Goal: Answer question/provide support

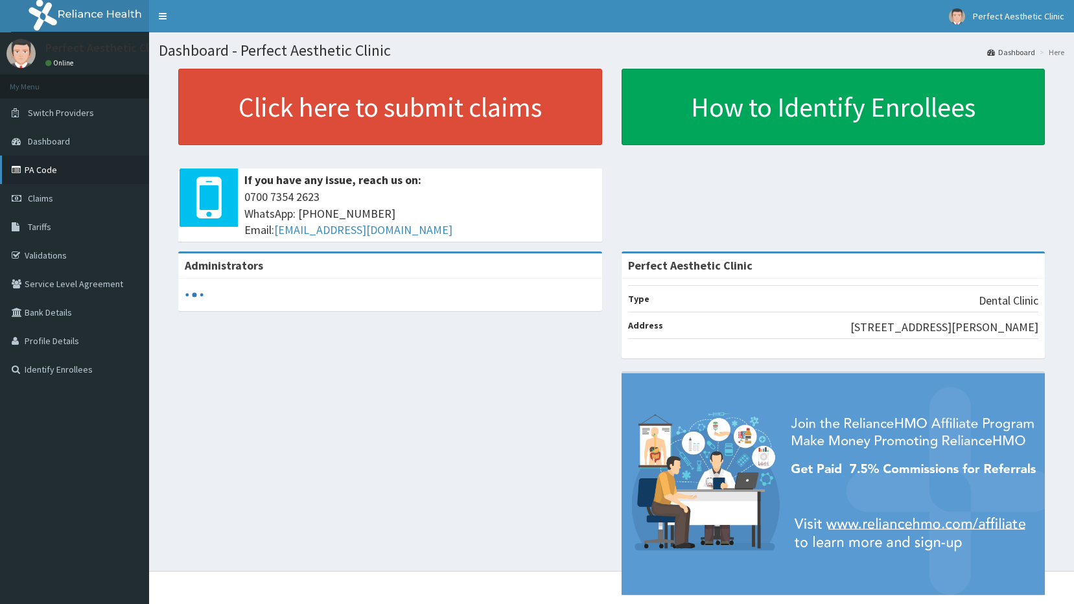
click at [49, 178] on link "PA Code" at bounding box center [74, 170] width 149 height 29
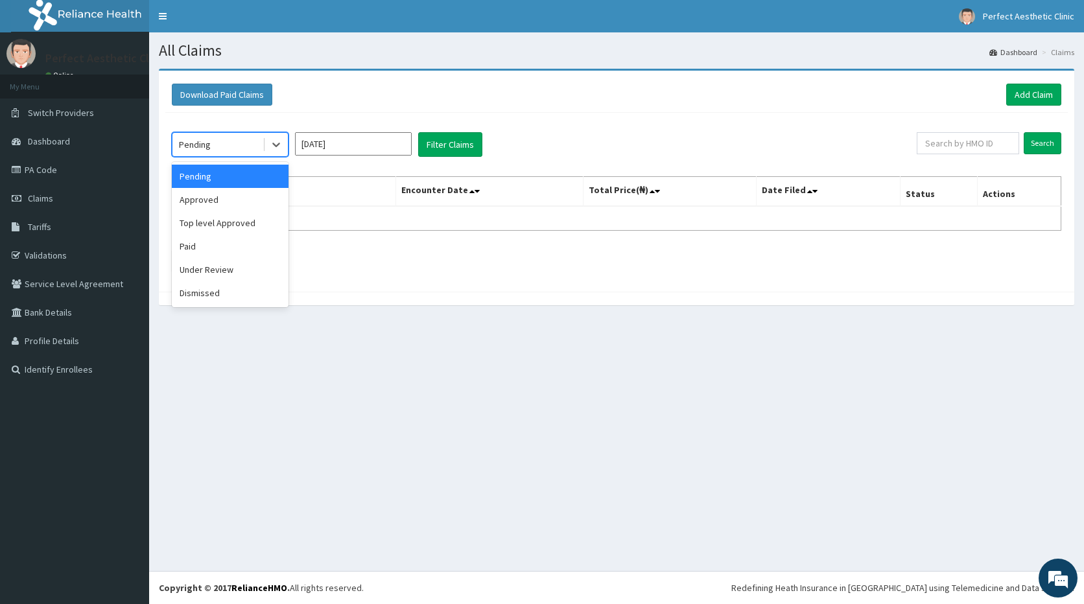
click at [198, 145] on div "Pending" at bounding box center [195, 144] width 32 height 13
click at [201, 198] on div "Approved" at bounding box center [230, 199] width 117 height 23
click at [232, 143] on div "Approved" at bounding box center [217, 144] width 90 height 21
click at [211, 177] on div "Pending" at bounding box center [230, 176] width 117 height 23
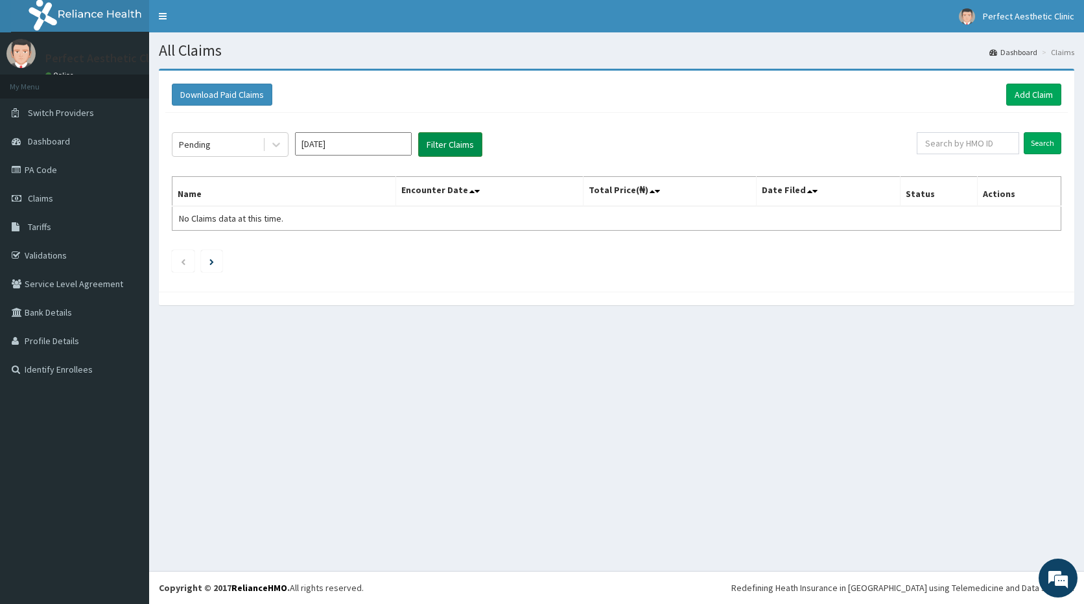
click at [459, 147] on button "Filter Claims" at bounding box center [450, 144] width 64 height 25
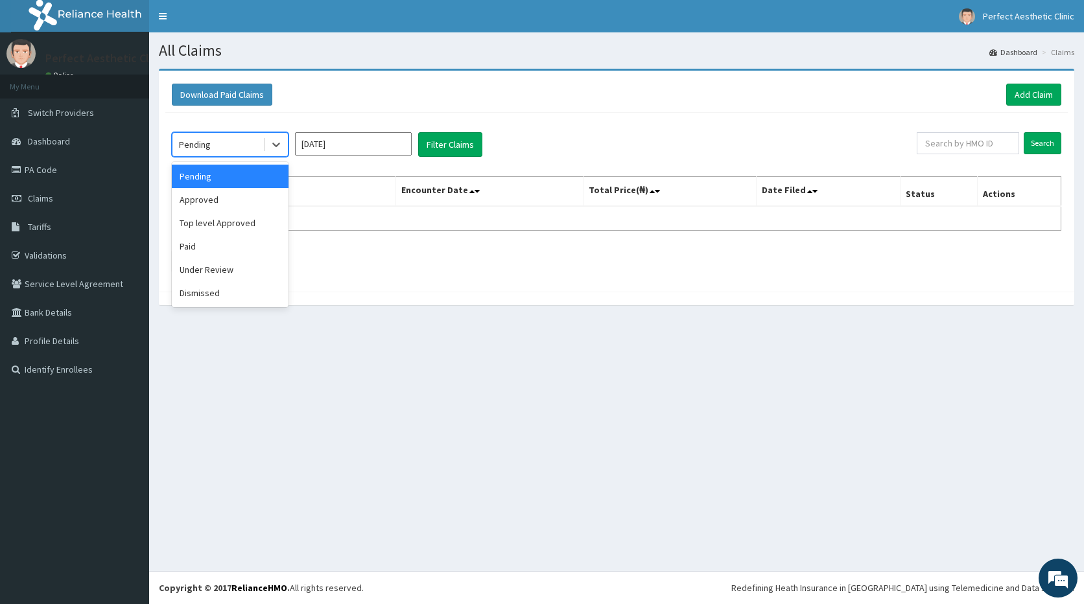
click at [236, 150] on div "Pending" at bounding box center [217, 144] width 90 height 21
click at [216, 257] on div "Paid" at bounding box center [230, 246] width 117 height 23
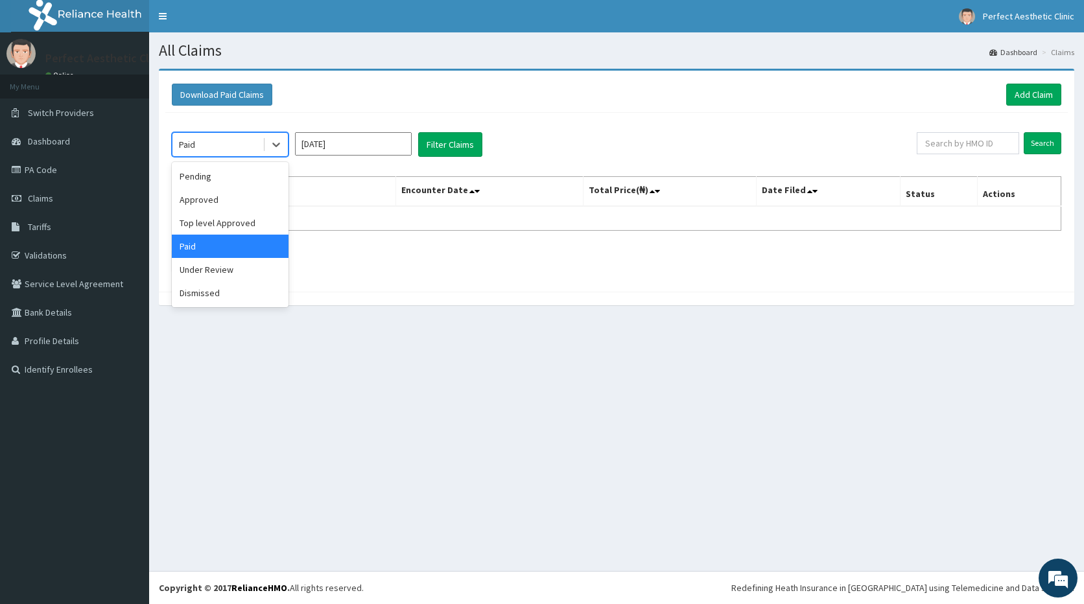
click at [232, 141] on div "Paid" at bounding box center [217, 144] width 90 height 21
click at [209, 272] on div "Under Review" at bounding box center [230, 269] width 117 height 23
click at [241, 143] on div "Under Review" at bounding box center [217, 144] width 90 height 21
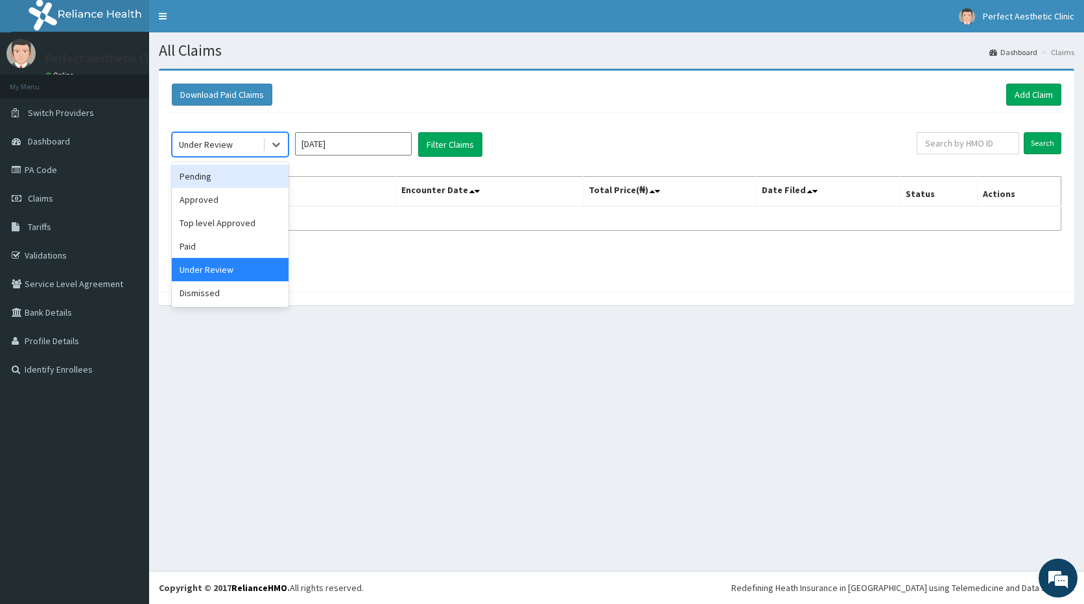
click at [196, 178] on div "Pending" at bounding box center [230, 176] width 117 height 23
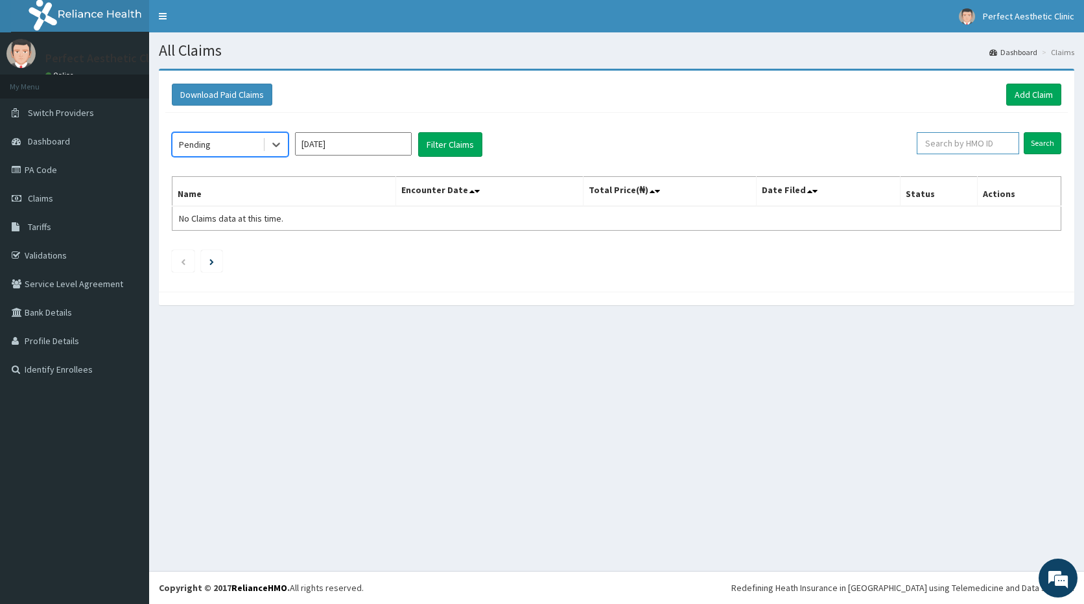
click at [973, 141] on input "text" at bounding box center [968, 143] width 103 height 22
click at [41, 172] on link "PA Code" at bounding box center [74, 170] width 149 height 29
click at [950, 148] on input "text" at bounding box center [968, 143] width 103 height 22
paste input "wak/10214/a"
type input "wak/10214/a"
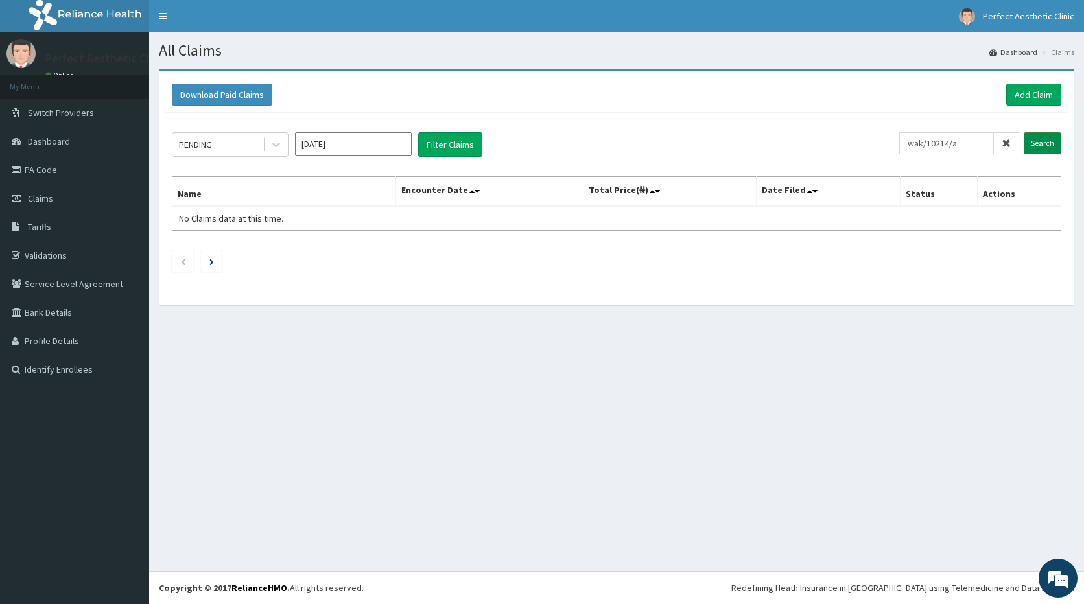
click at [1045, 141] on input "Search" at bounding box center [1043, 143] width 38 height 22
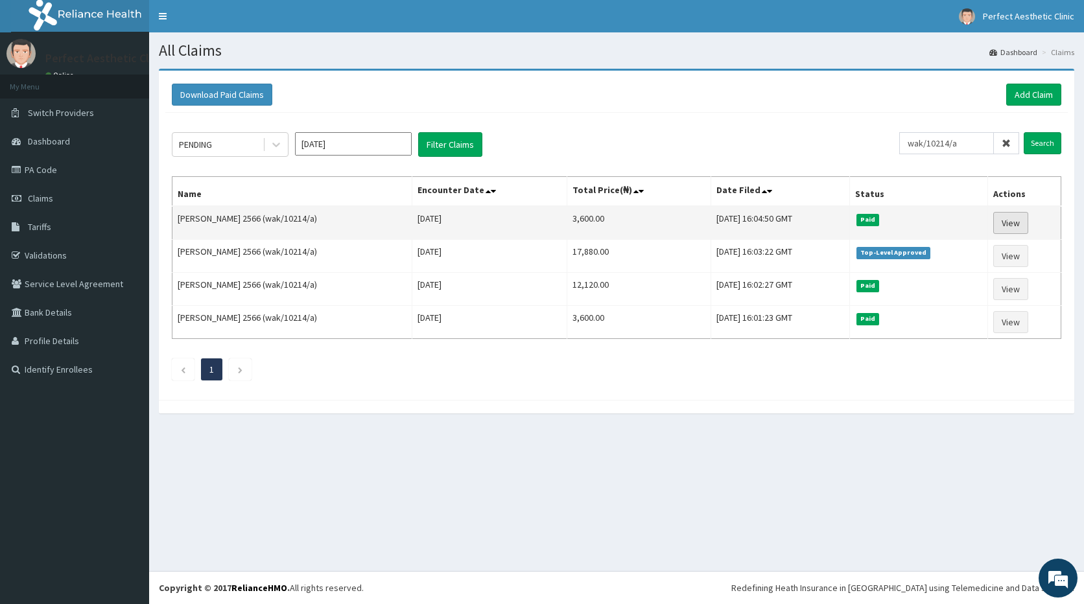
click at [1008, 227] on link "View" at bounding box center [1010, 223] width 35 height 22
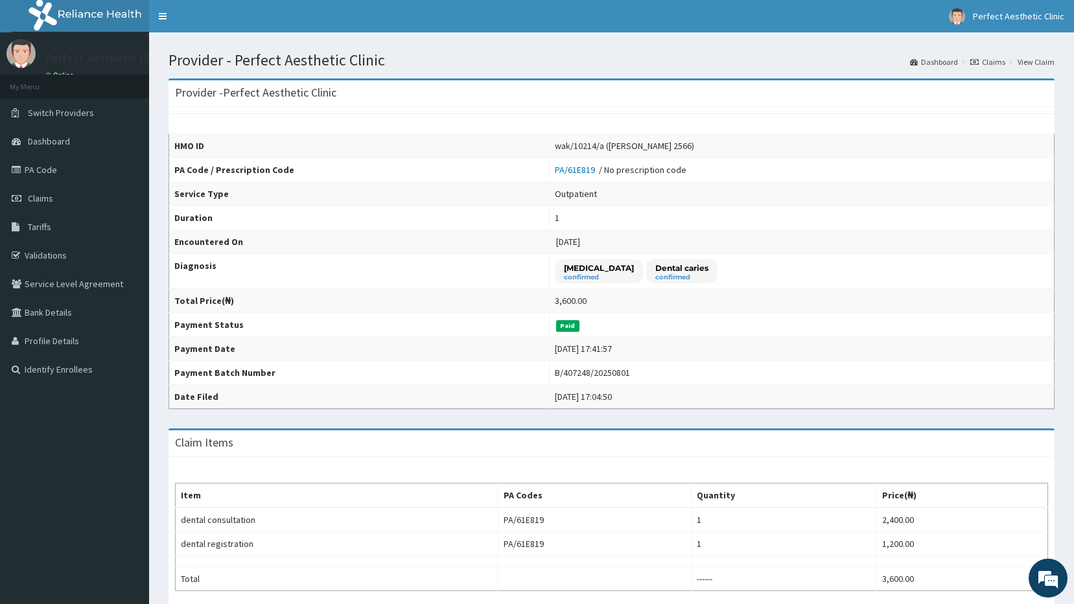
click at [992, 63] on link "Claims" at bounding box center [988, 61] width 35 height 11
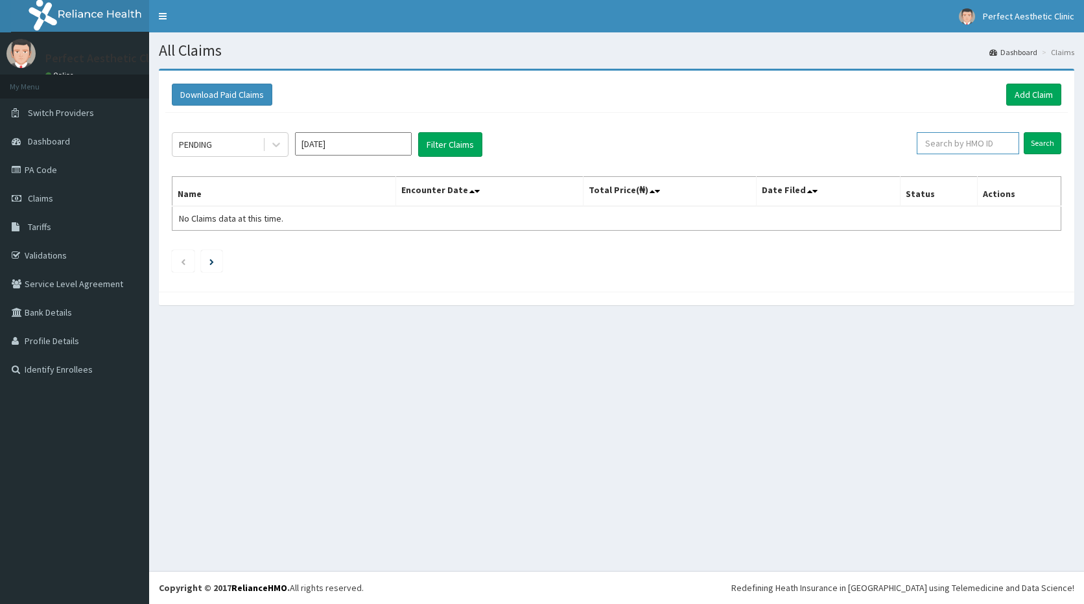
click at [962, 146] on input "text" at bounding box center [968, 143] width 103 height 22
paste input "wak/10214/a"
type input "wak/10214/a"
click at [1050, 140] on input "Search" at bounding box center [1043, 143] width 38 height 22
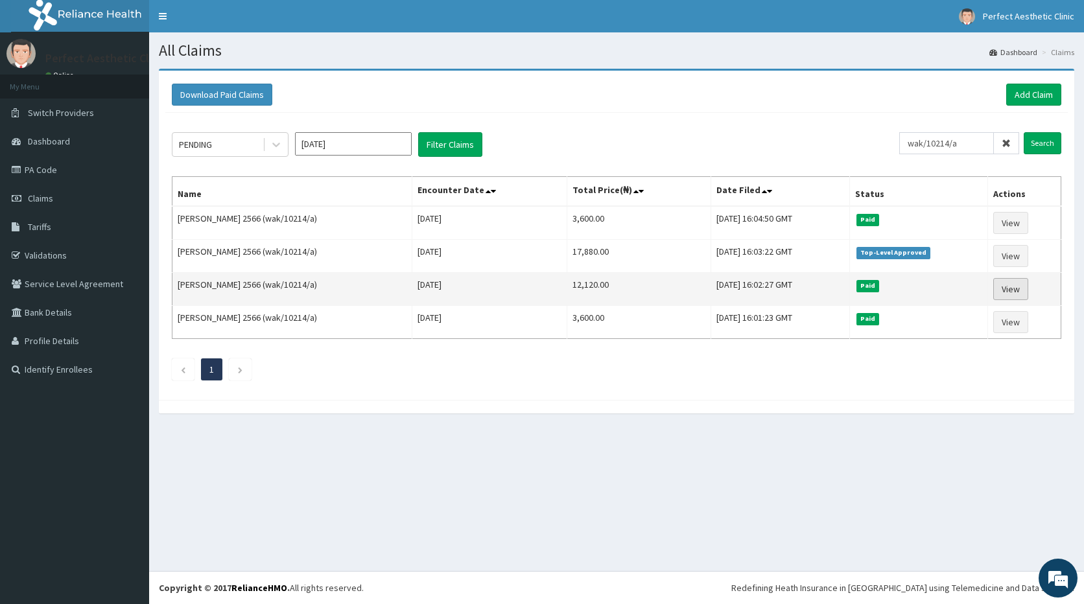
click at [1003, 288] on link "View" at bounding box center [1010, 289] width 35 height 22
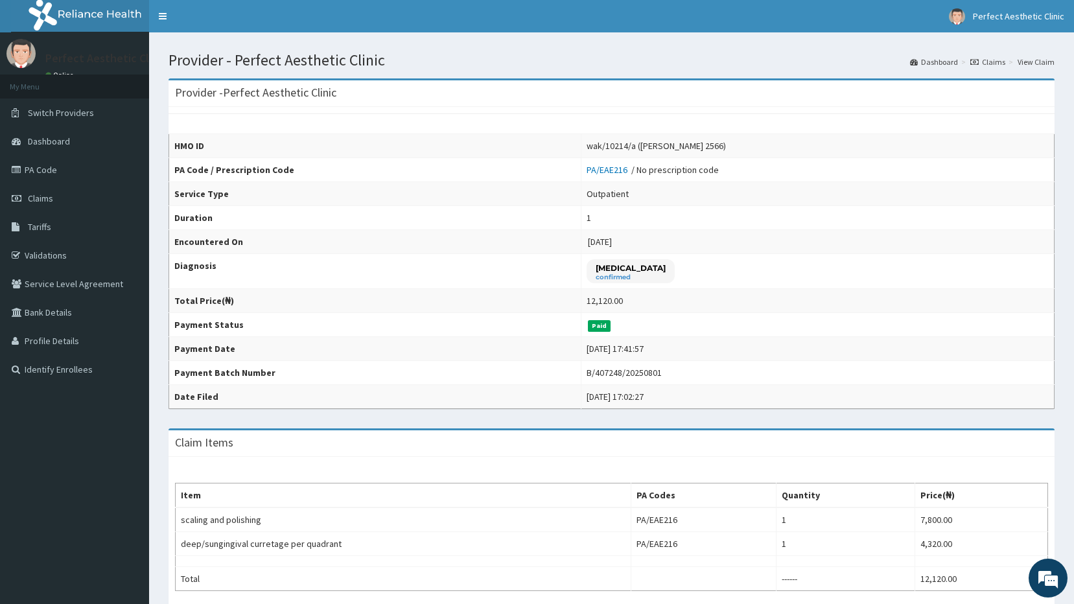
click at [1039, 64] on link "View Claim" at bounding box center [1036, 61] width 37 height 11
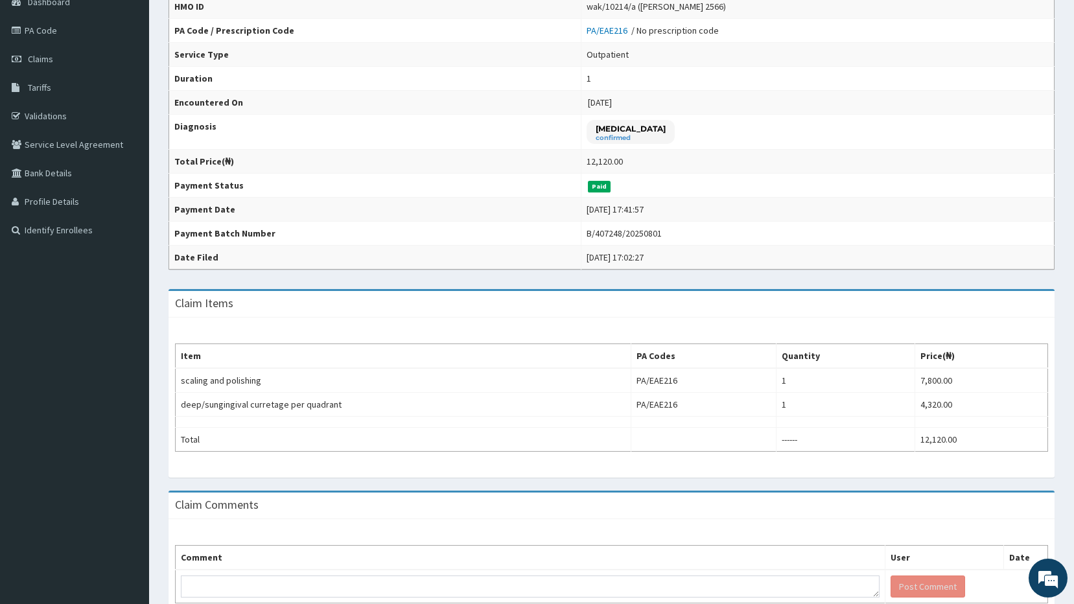
scroll to position [16, 0]
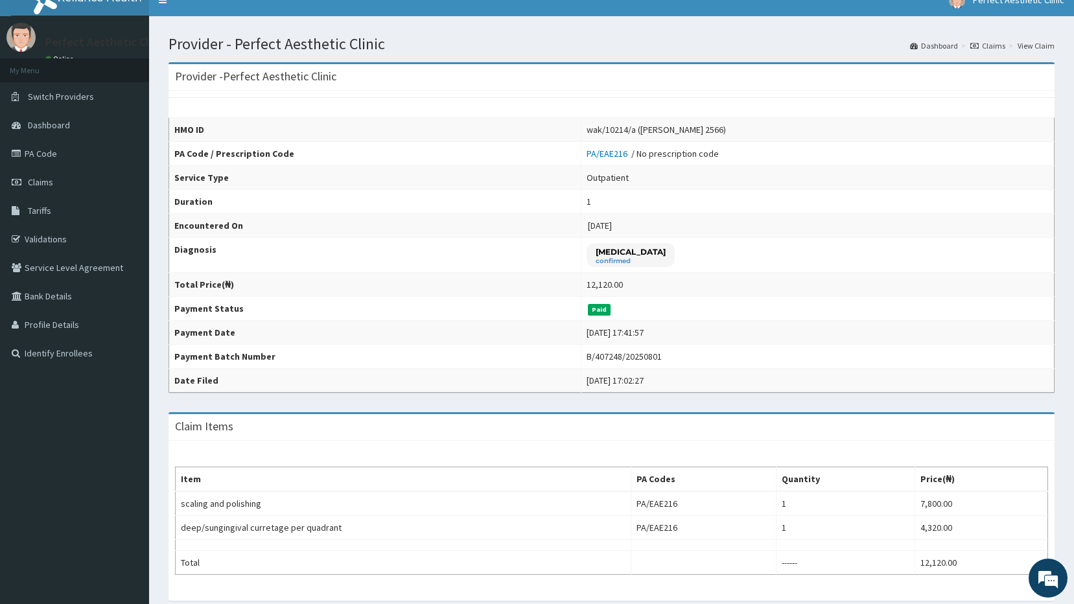
click at [986, 48] on link "Claims" at bounding box center [988, 45] width 35 height 11
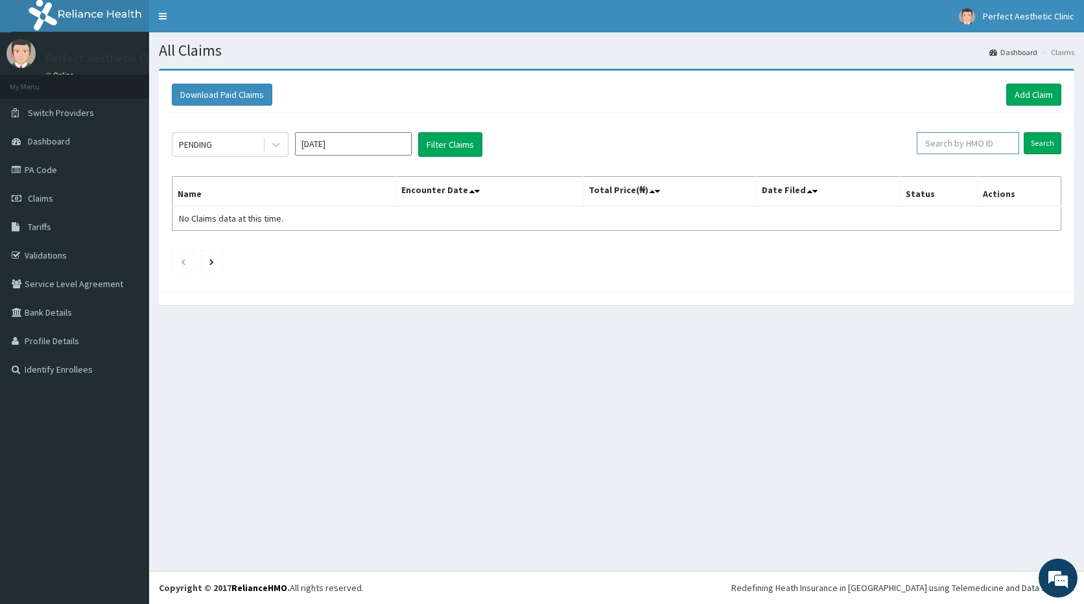
click at [964, 143] on input "text" at bounding box center [968, 143] width 103 height 22
paste input "wak/10214/a"
type input "wak/10214/a"
click at [1047, 140] on input "Search" at bounding box center [1043, 143] width 38 height 22
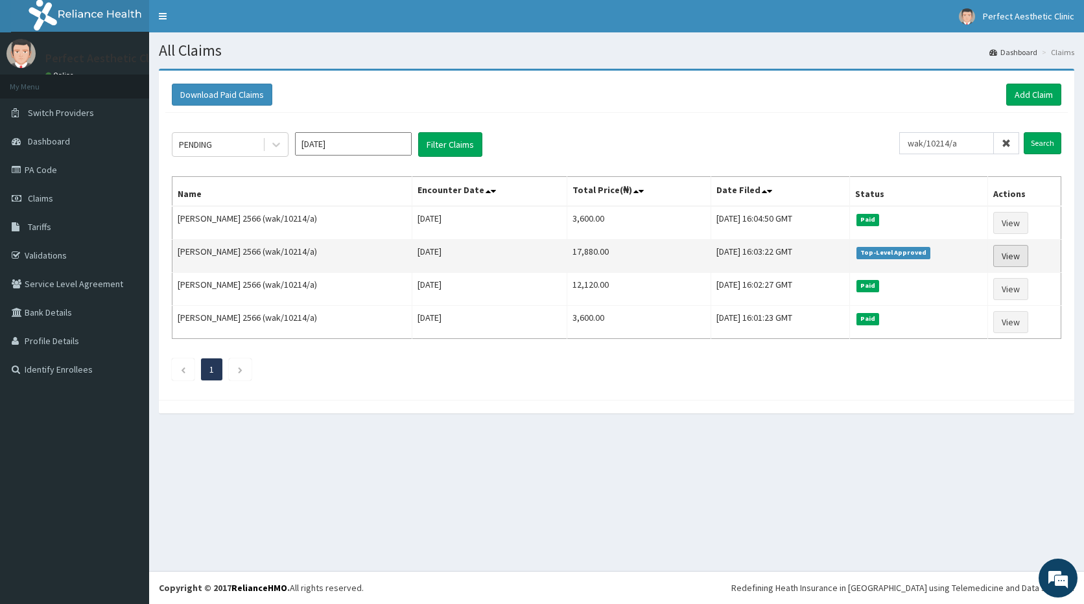
click at [1017, 257] on link "View" at bounding box center [1010, 256] width 35 height 22
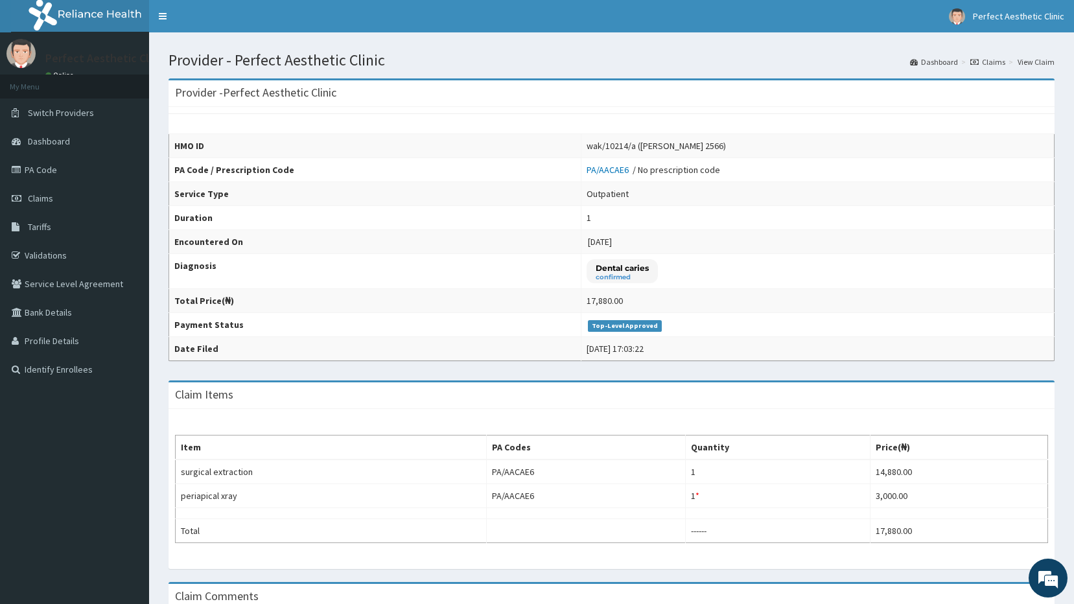
click at [987, 65] on link "Claims" at bounding box center [988, 61] width 35 height 11
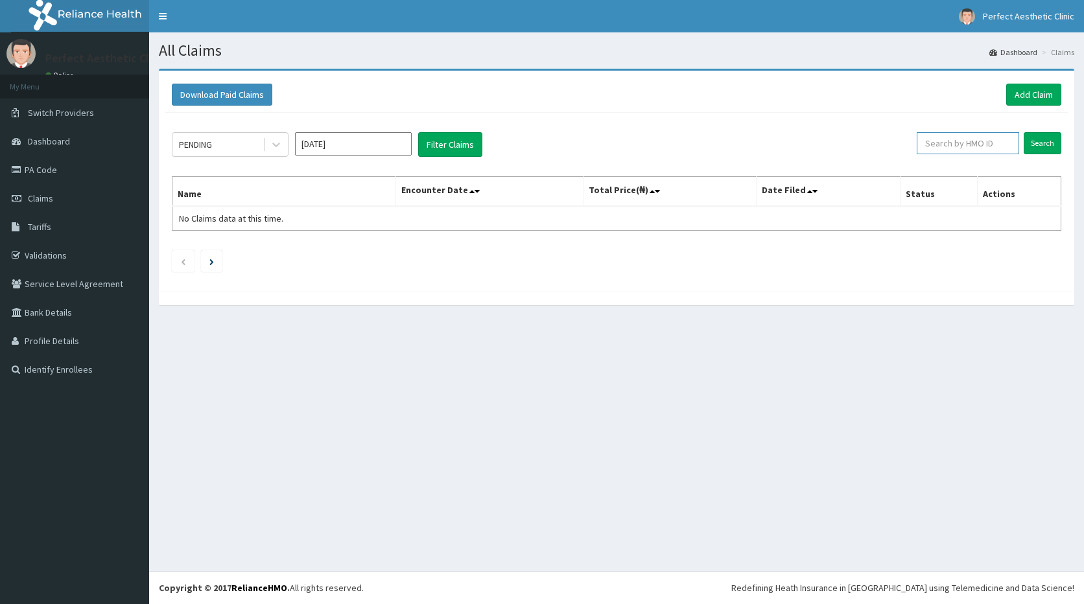
click at [977, 139] on input "text" at bounding box center [968, 143] width 103 height 22
paste input "wak/10214/a"
type input "wak/10214/a"
click at [1039, 137] on input "Search" at bounding box center [1043, 143] width 38 height 22
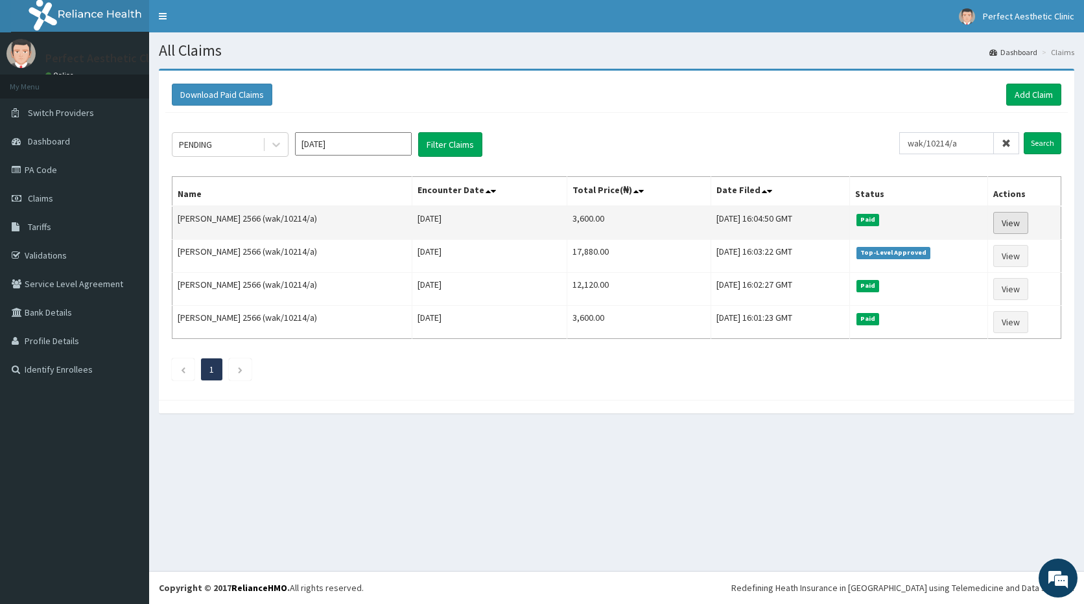
click at [1004, 222] on link "View" at bounding box center [1010, 223] width 35 height 22
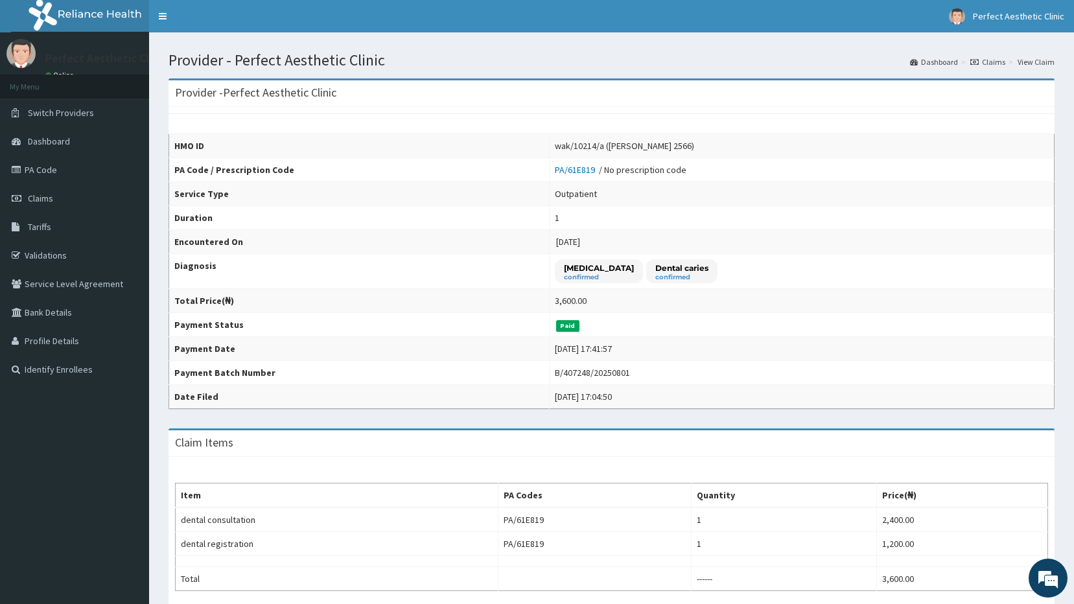
click at [989, 62] on link "Claims" at bounding box center [988, 61] width 35 height 11
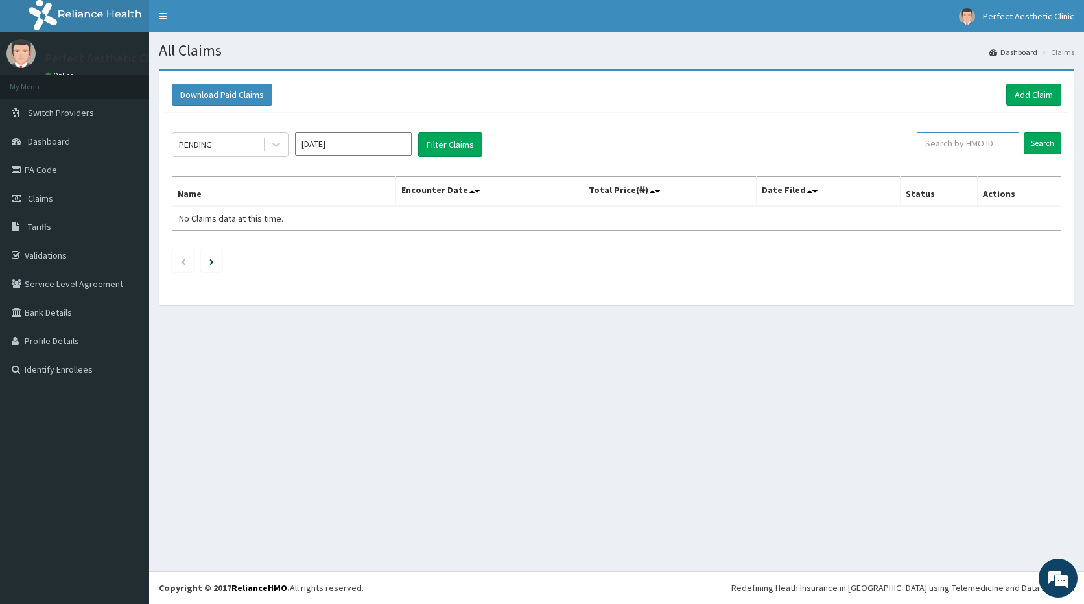
click at [960, 145] on input "text" at bounding box center [968, 143] width 103 height 22
drag, startPoint x: 892, startPoint y: 283, endPoint x: 878, endPoint y: 141, distance: 143.4
click at [878, 141] on div "PENDING Aug 2025 Filter Claims" at bounding box center [544, 144] width 745 height 25
click at [970, 142] on input "text" at bounding box center [968, 143] width 103 height 22
paste input "wak/10214/a"
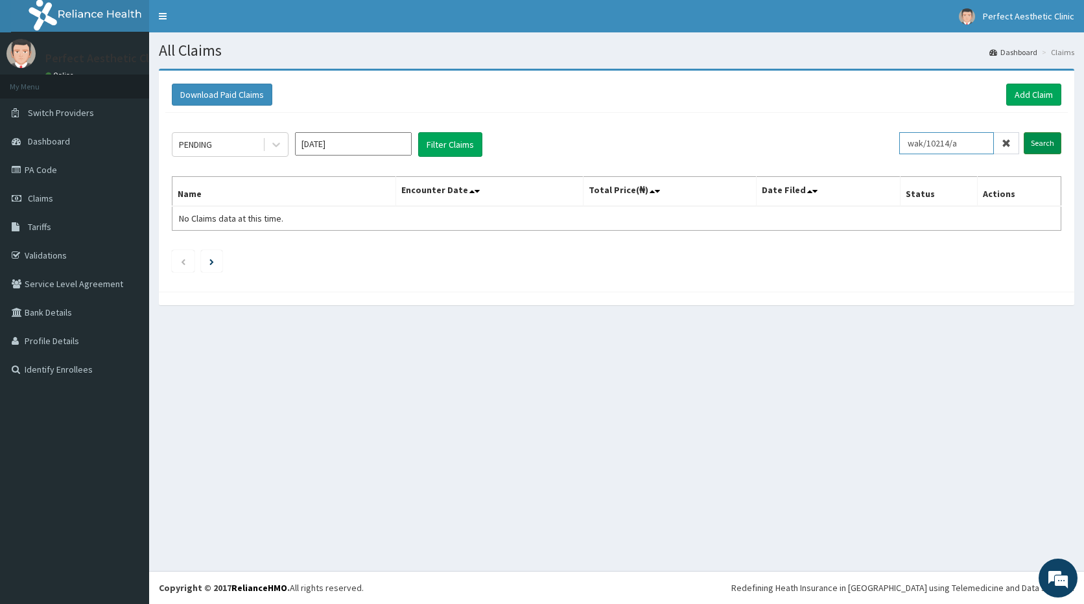
type input "wak/10214/a"
click at [1039, 145] on input "Search" at bounding box center [1043, 143] width 38 height 22
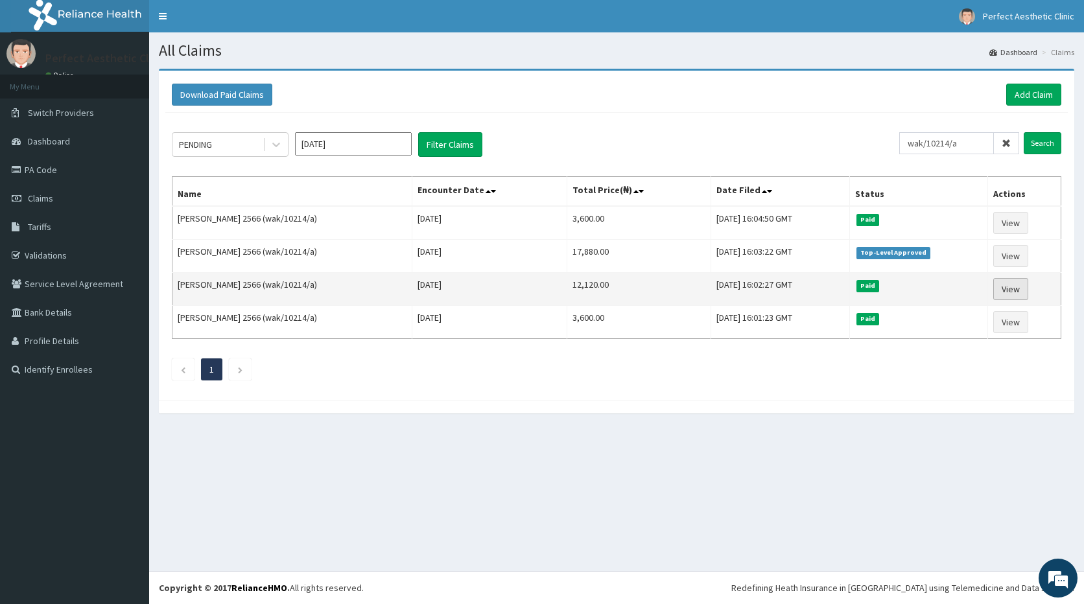
click at [1012, 289] on link "View" at bounding box center [1010, 289] width 35 height 22
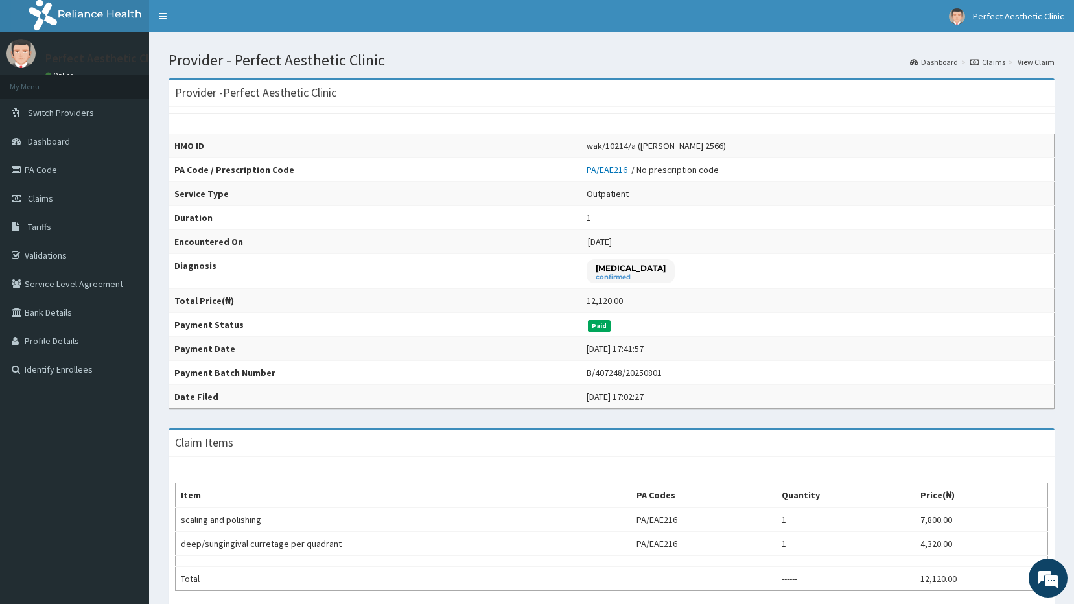
click at [993, 64] on link "Claims" at bounding box center [988, 61] width 35 height 11
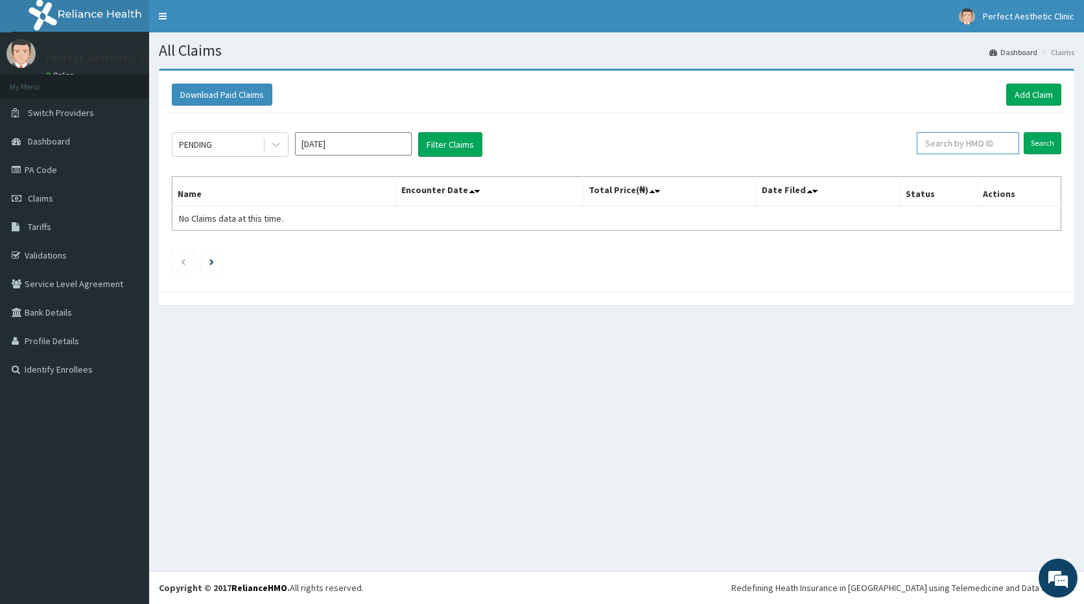
click at [969, 142] on input "text" at bounding box center [968, 143] width 103 height 22
paste input "wak/10214/a"
type input "wak/10214/a"
click at [1047, 148] on input "Search" at bounding box center [1043, 143] width 38 height 22
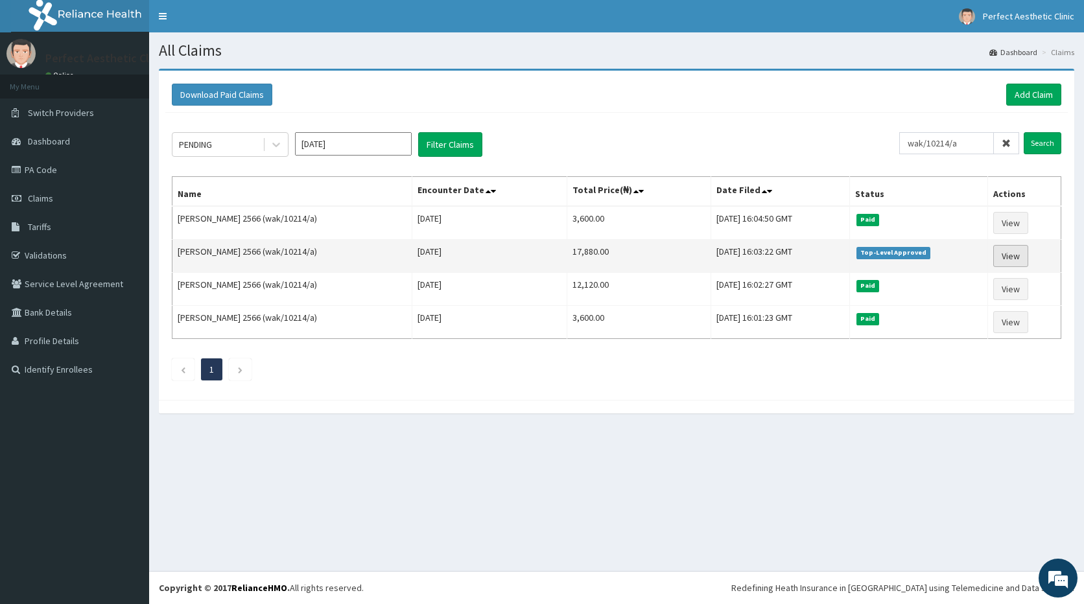
click at [1013, 256] on link "View" at bounding box center [1010, 256] width 35 height 22
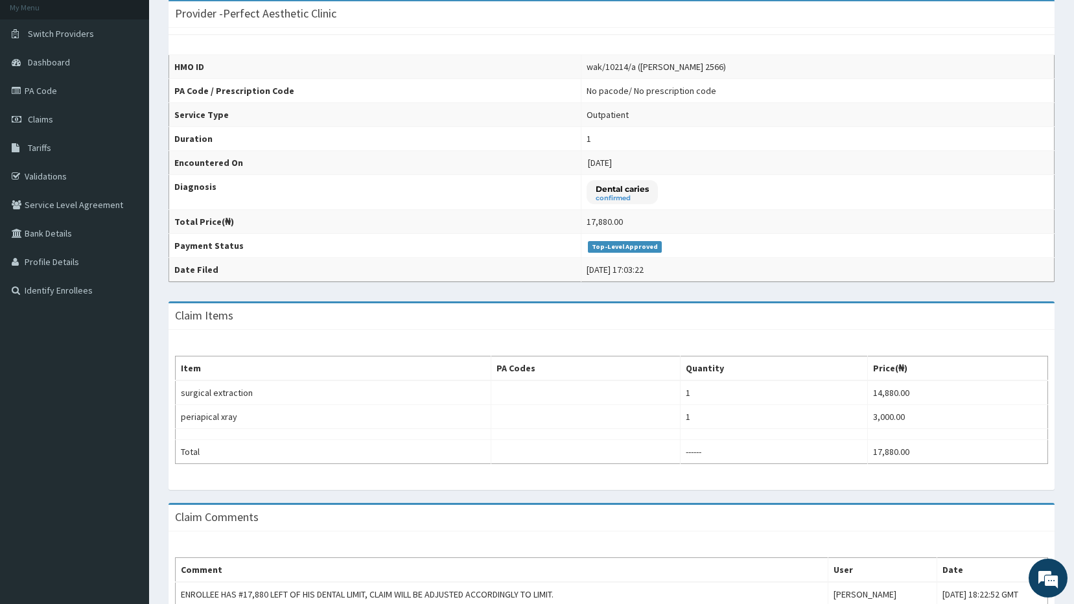
scroll to position [235, 0]
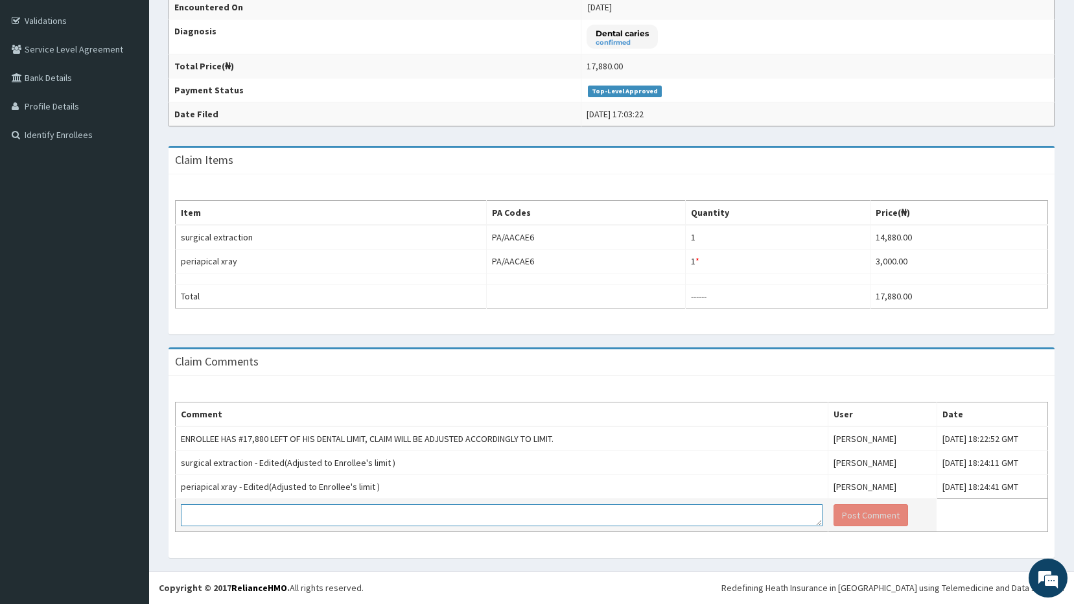
click at [516, 519] on textarea at bounding box center [502, 515] width 642 height 22
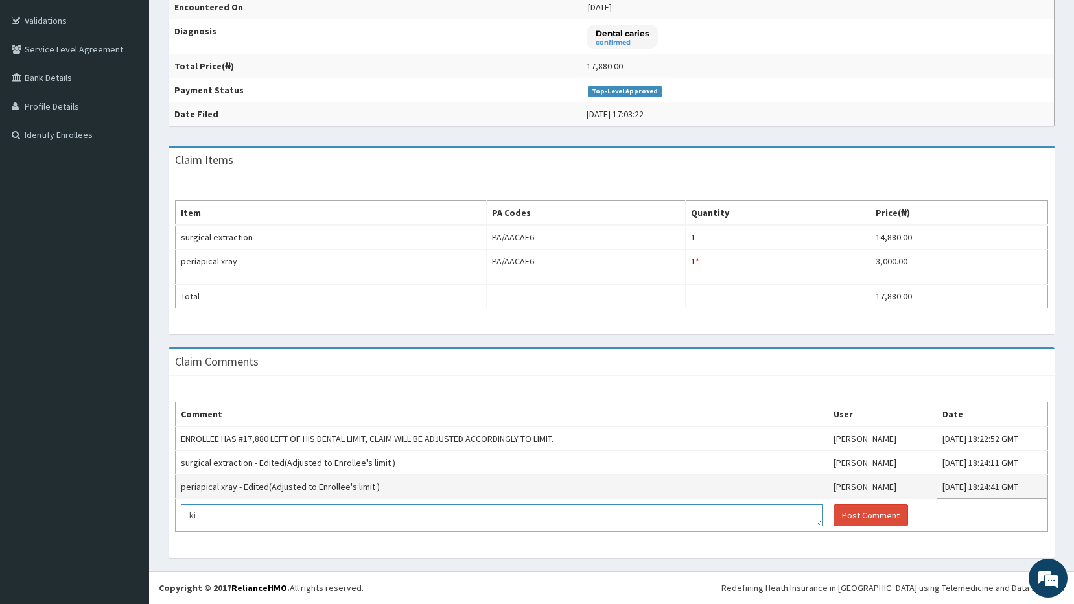
type textarea "k"
type textarea "s"
type textarea "S"
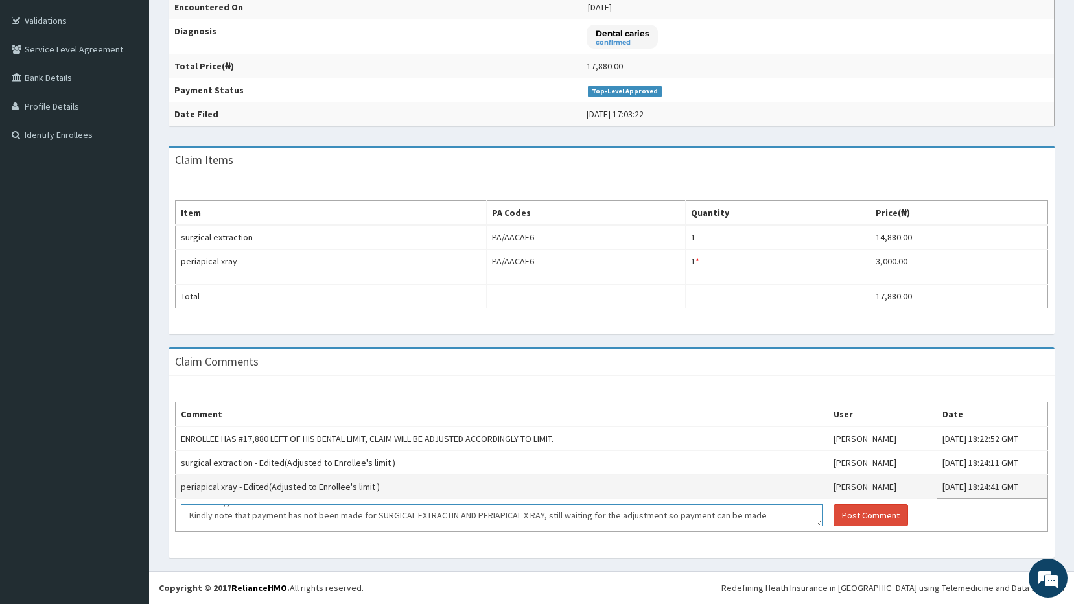
scroll to position [35, 0]
click at [216, 510] on textarea "Good day, Kindly note that payment has not been made for SURGICAL EXTRACTIN AND…" at bounding box center [502, 515] width 642 height 22
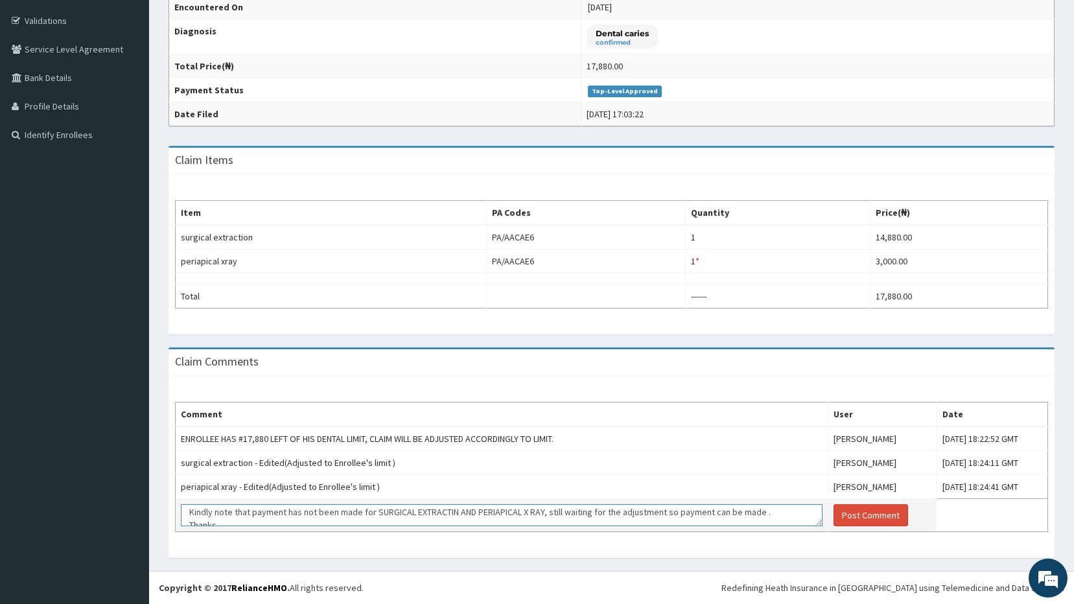
scroll to position [9, 0]
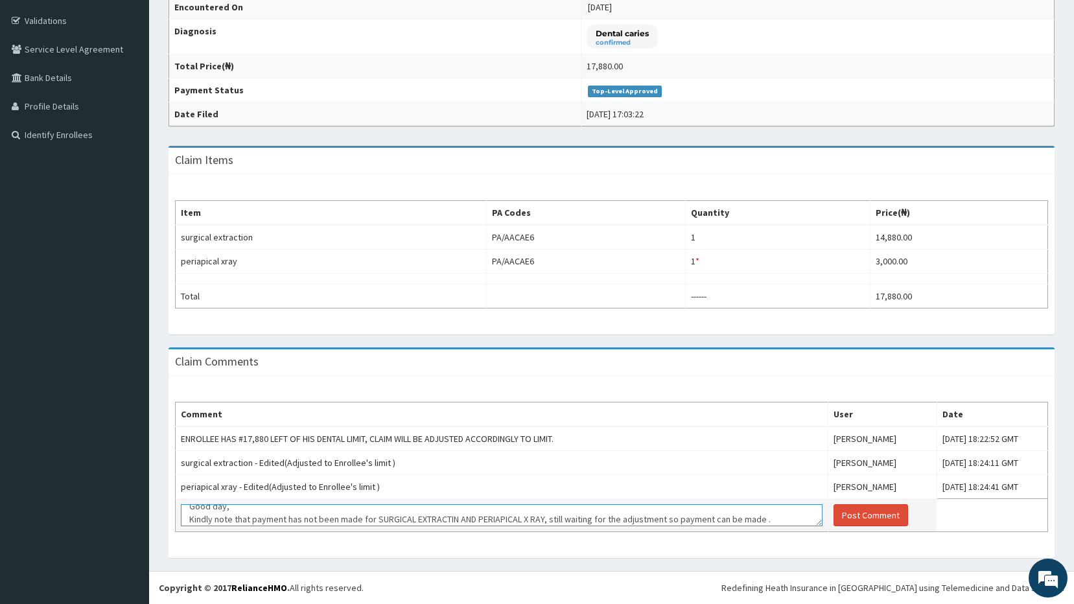
click at [546, 522] on textarea "Good day, Kindly note that payment has not been made for SURGICAL EXTRACTIN AND…" at bounding box center [502, 515] width 642 height 22
click at [735, 520] on textarea "Good day, Kindly note that payment has not been made for SURGICAL EXTRACTIN AND…" at bounding box center [502, 515] width 642 height 22
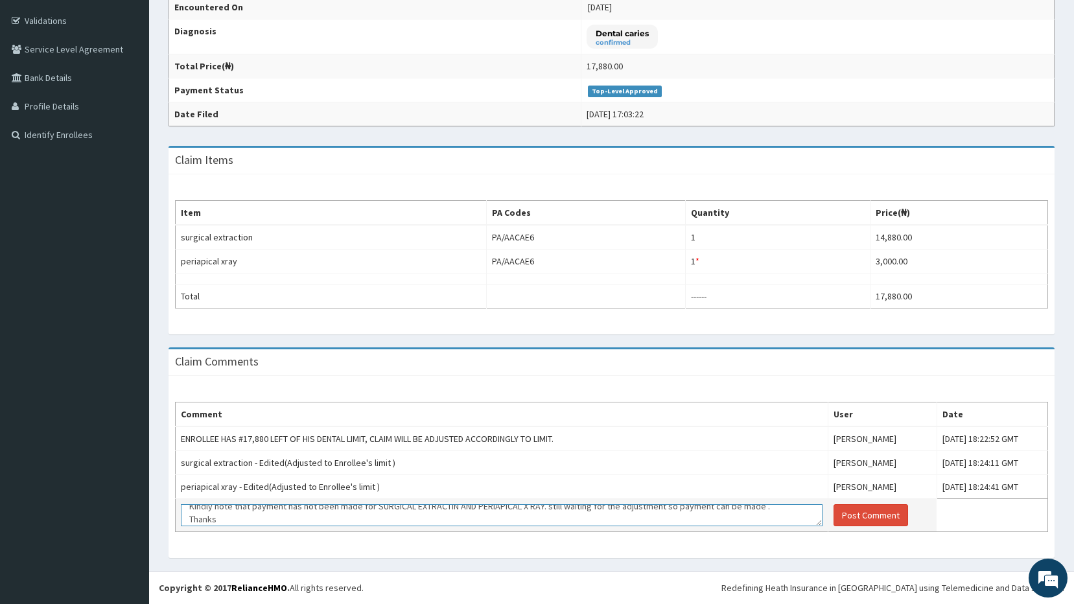
click at [337, 506] on textarea "Good day, Kindly note that payment has not been made for SURGICAL EXTRACTIN AND…" at bounding box center [502, 515] width 642 height 22
type textarea "Good day, Kindly note that payment has not been made for SURGICAL EXTRACTIN AND…"
click at [834, 512] on button "Post Comment" at bounding box center [871, 515] width 75 height 22
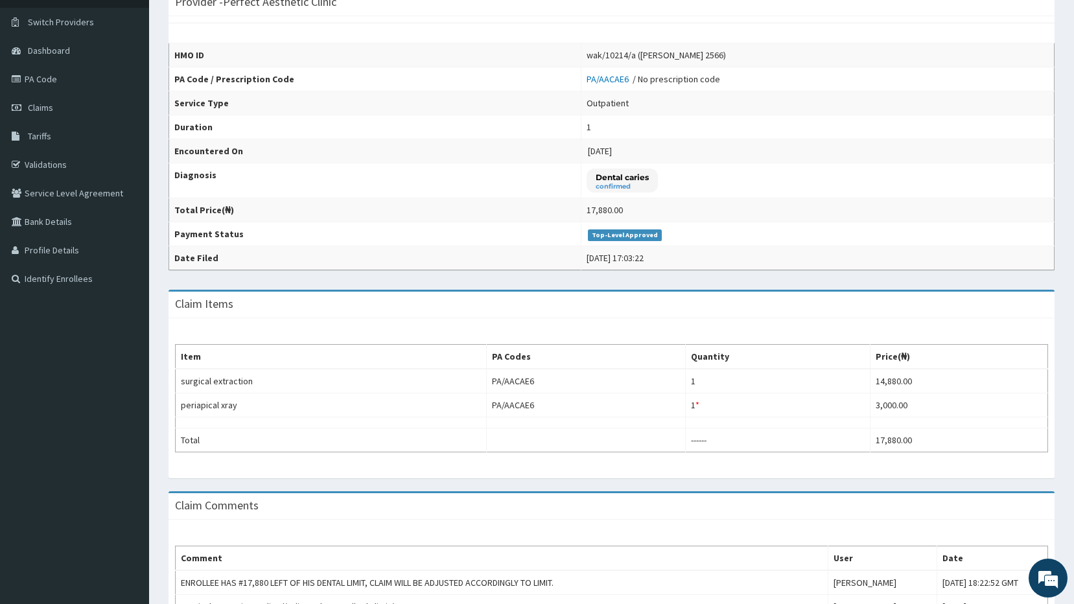
scroll to position [235, 0]
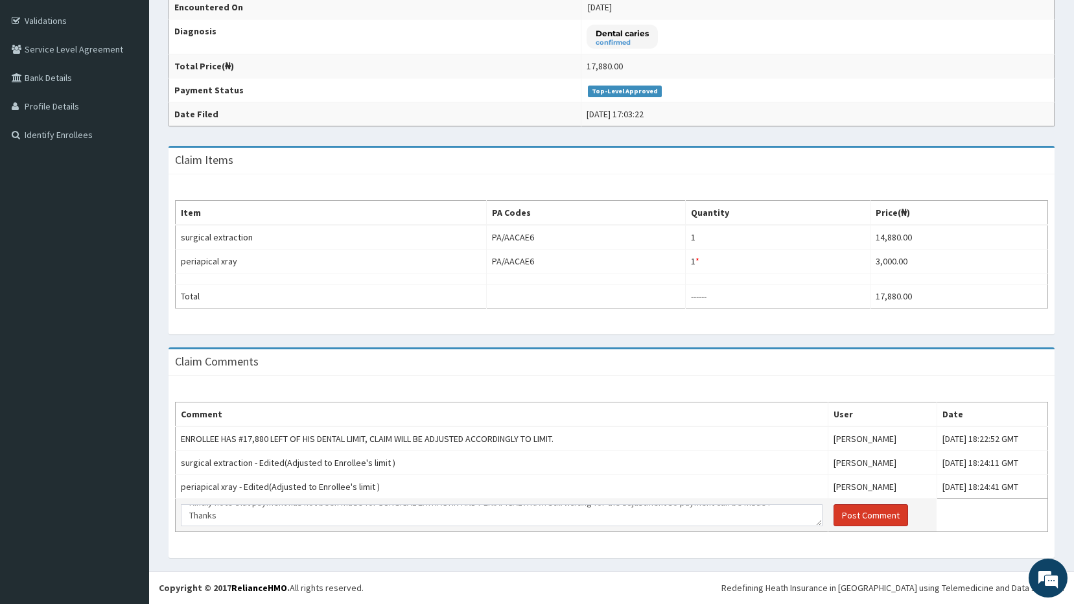
click at [834, 520] on button "Post Comment" at bounding box center [871, 515] width 75 height 22
click at [930, 338] on div "Claim Items Item PA Codes Quantity Price(₦) surgical extraction PA/AACAE6 1 14,…" at bounding box center [612, 247] width 906 height 202
